Goal: Information Seeking & Learning: Learn about a topic

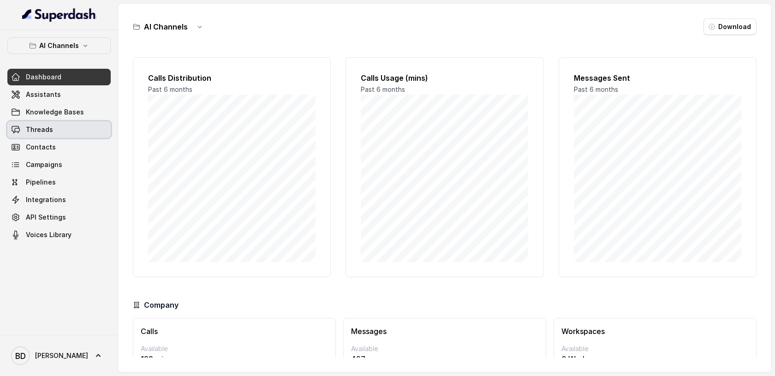
click at [46, 129] on span "Threads" at bounding box center [39, 129] width 27 height 9
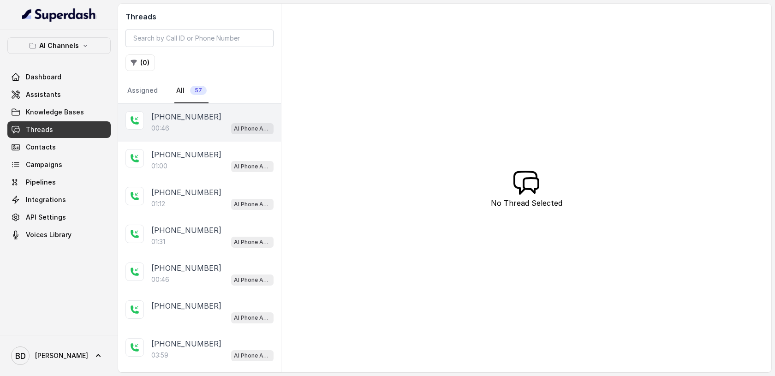
click at [185, 118] on p "[PHONE_NUMBER]" at bounding box center [186, 116] width 70 height 11
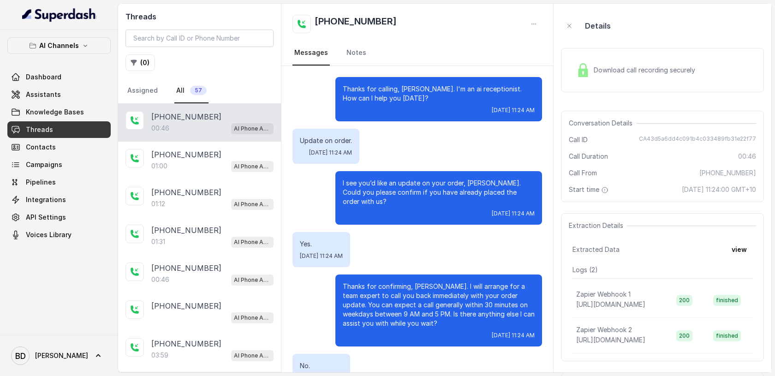
click at [585, 67] on img at bounding box center [583, 70] width 14 height 14
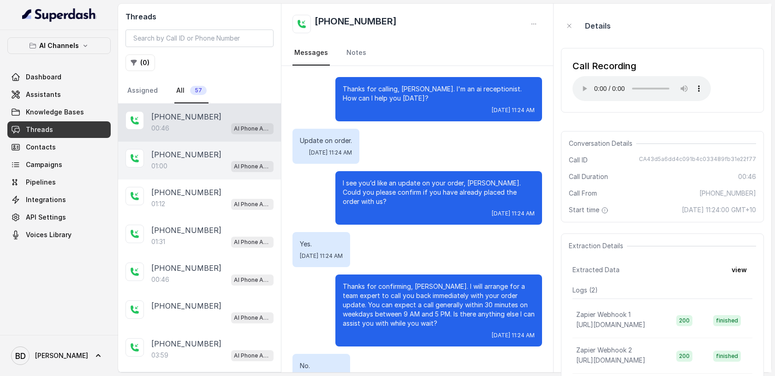
click at [171, 154] on p "[PHONE_NUMBER]" at bounding box center [186, 154] width 70 height 11
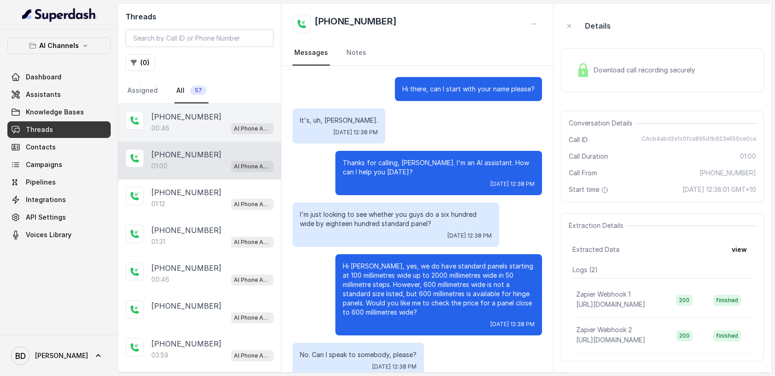
click at [187, 114] on p "[PHONE_NUMBER]" at bounding box center [186, 116] width 70 height 11
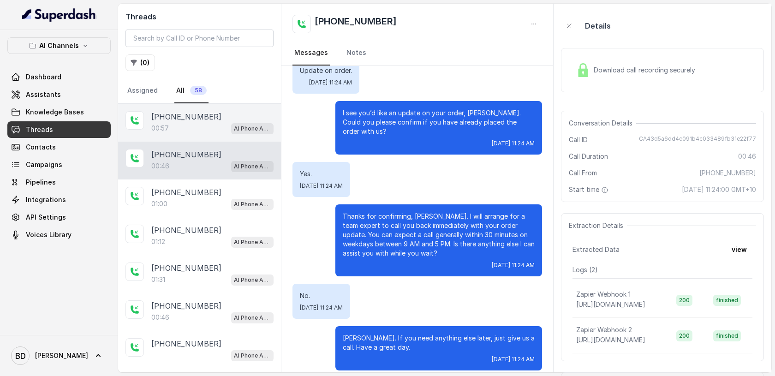
click at [177, 125] on div "00:57 AI Phone Assistant" at bounding box center [212, 128] width 122 height 12
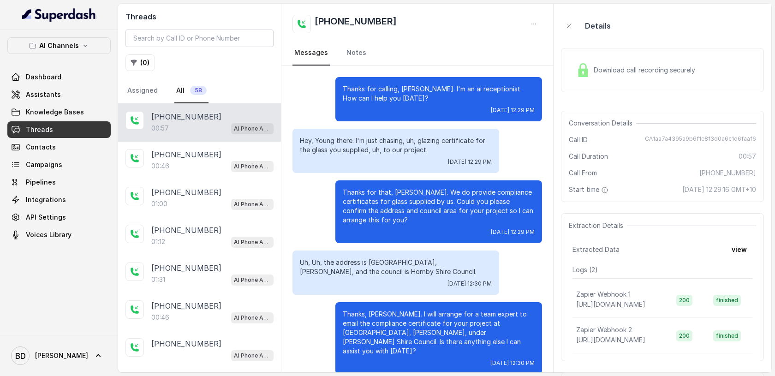
click at [586, 70] on img at bounding box center [583, 70] width 14 height 14
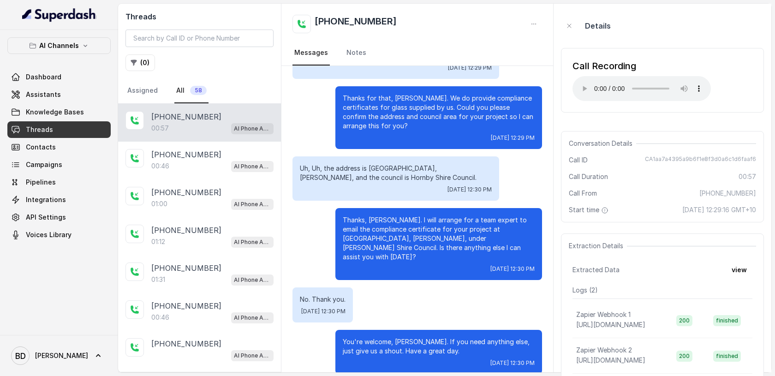
scroll to position [98, 0]
